Goal: Transaction & Acquisition: Book appointment/travel/reservation

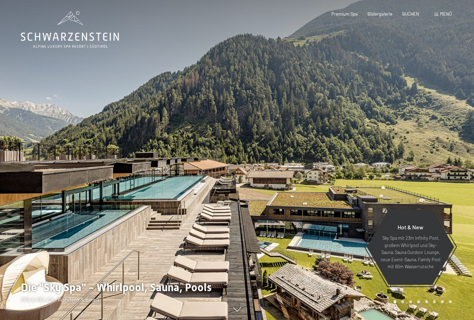
click at [444, 14] on span "Menü" at bounding box center [446, 14] width 12 height 6
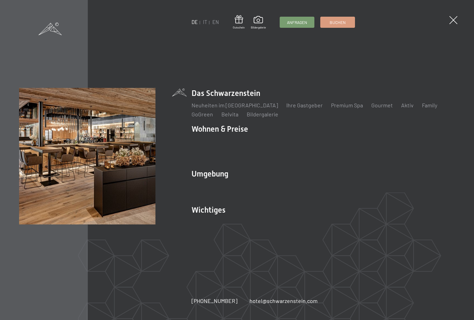
click at [206, 23] on link "IT" at bounding box center [205, 22] width 4 height 6
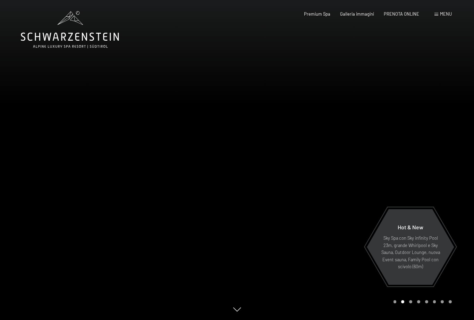
click at [401, 12] on span "PRENOTA ONLINE" at bounding box center [401, 14] width 35 height 6
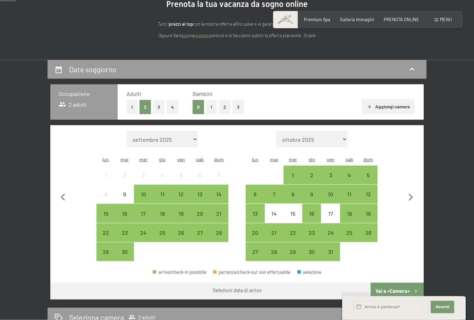
scroll to position [77, 0]
click at [106, 229] on div "22" at bounding box center [105, 237] width 17 height 17
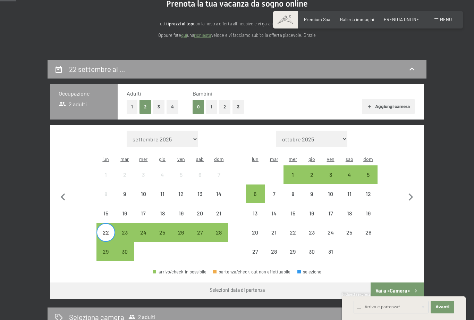
click at [202, 229] on div "27" at bounding box center [199, 237] width 17 height 17
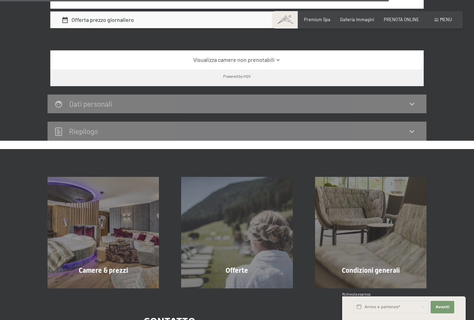
scroll to position [861, 0]
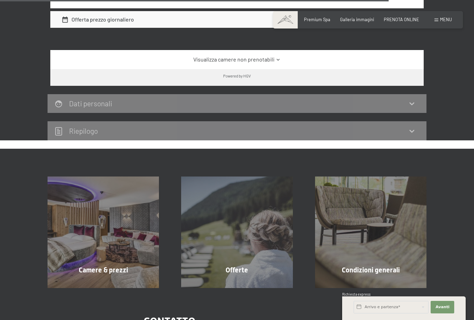
click at [126, 212] on div "Camere & prezzi mostra altro" at bounding box center [103, 231] width 134 height 111
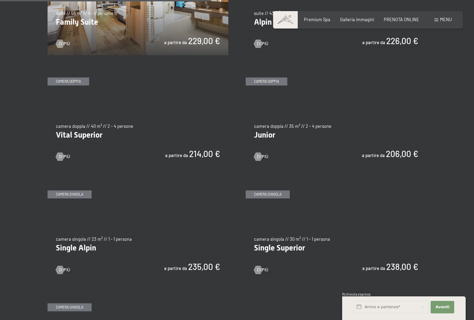
scroll to position [750, 0]
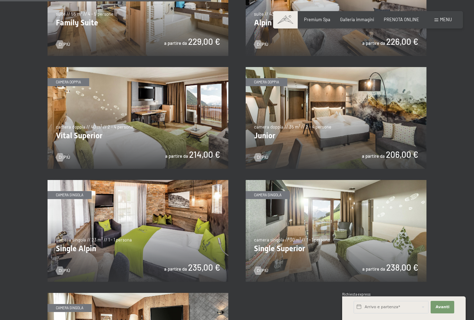
click at [317, 119] on img at bounding box center [336, 118] width 181 height 102
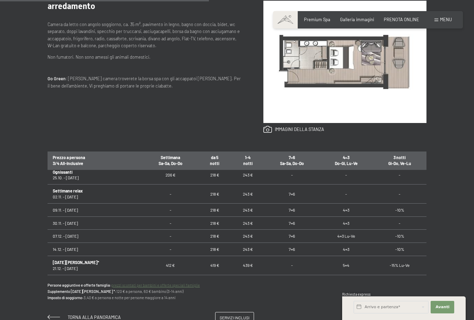
scroll to position [70, 0]
click at [371, 313] on input "text" at bounding box center [391, 307] width 75 height 12
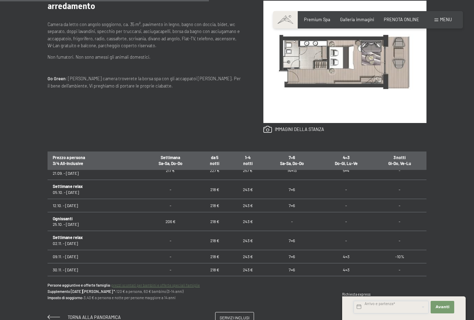
scroll to position [50, 0]
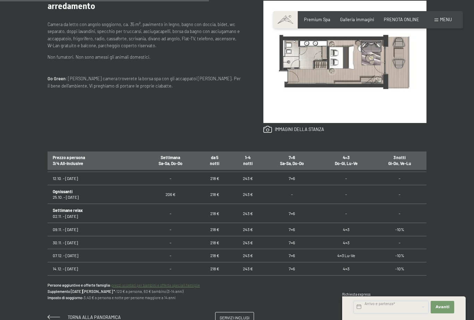
click at [367, 313] on input "text" at bounding box center [391, 307] width 75 height 12
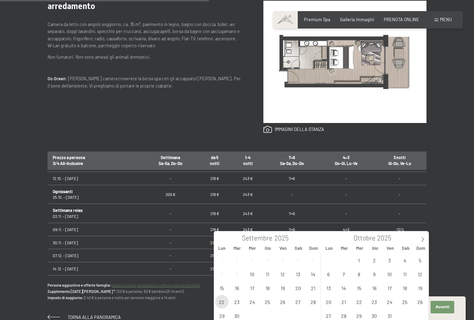
click at [222, 302] on span "22" at bounding box center [222, 302] width 14 height 14
click at [285, 301] on span "26" at bounding box center [283, 302] width 14 height 14
type input "Lun. 22/09/2025 - Ven. 26/09/2025"
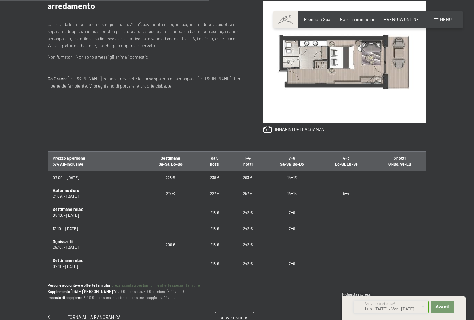
scroll to position [0, 0]
click at [446, 310] on span "Avanti" at bounding box center [443, 307] width 14 height 6
